Goal: Task Accomplishment & Management: Book appointment/travel/reservation

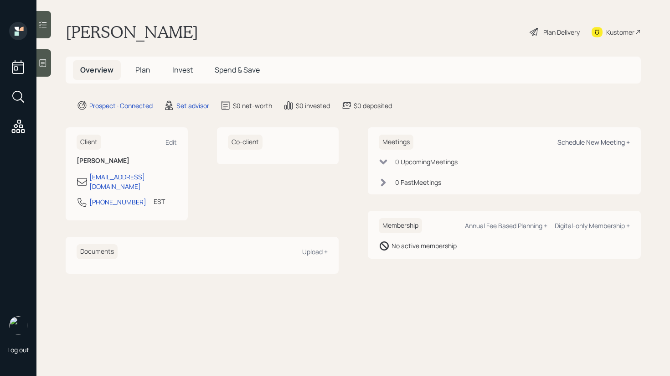
click at [589, 144] on div "Schedule New Meeting +" at bounding box center [593, 142] width 72 height 9
select select "round-[PERSON_NAME]"
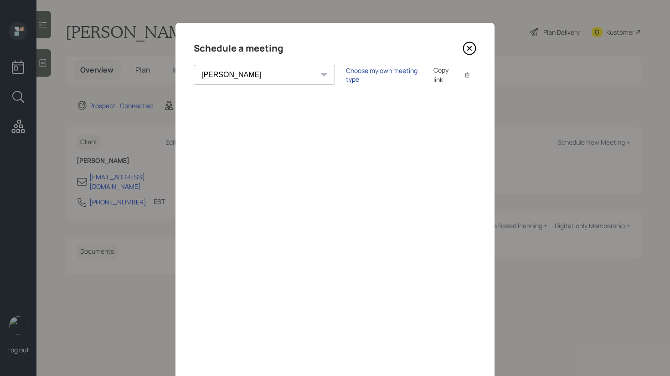
click at [346, 75] on div "Choose my own meeting type" at bounding box center [384, 74] width 77 height 17
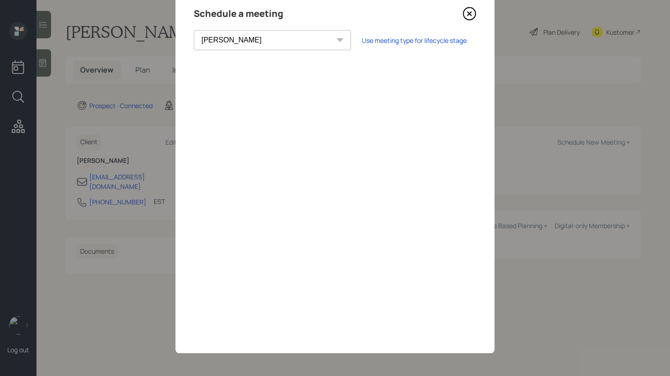
scroll to position [31, 0]
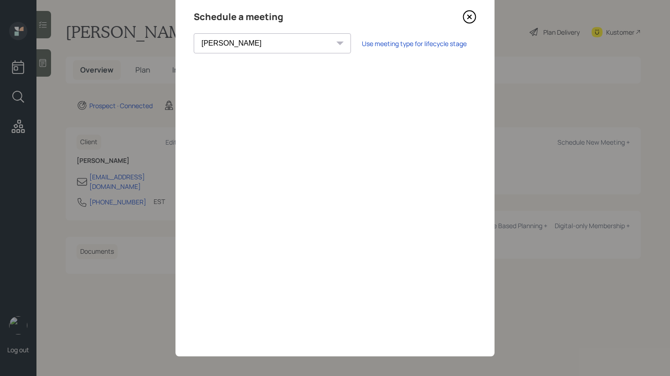
click at [459, 17] on div "Schedule a meeting" at bounding box center [335, 17] width 283 height 15
click at [472, 15] on icon at bounding box center [470, 17] width 14 height 14
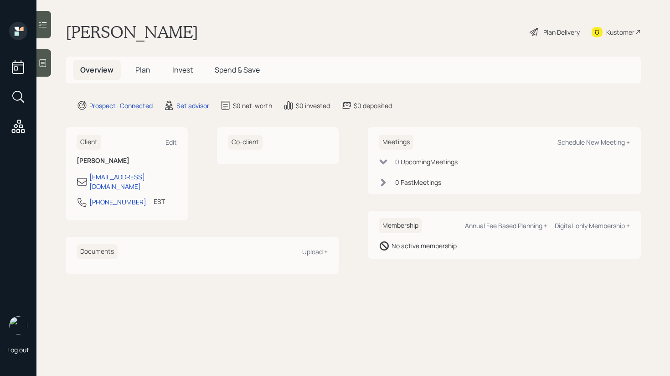
click at [48, 60] on div at bounding box center [43, 62] width 15 height 27
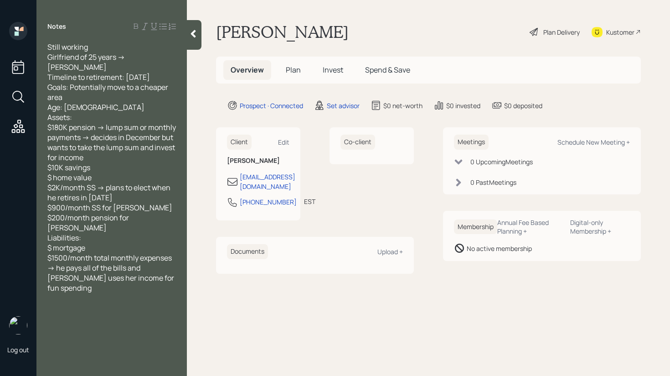
click at [195, 34] on icon at bounding box center [193, 33] width 9 height 9
